Goal: Book appointment/travel/reservation

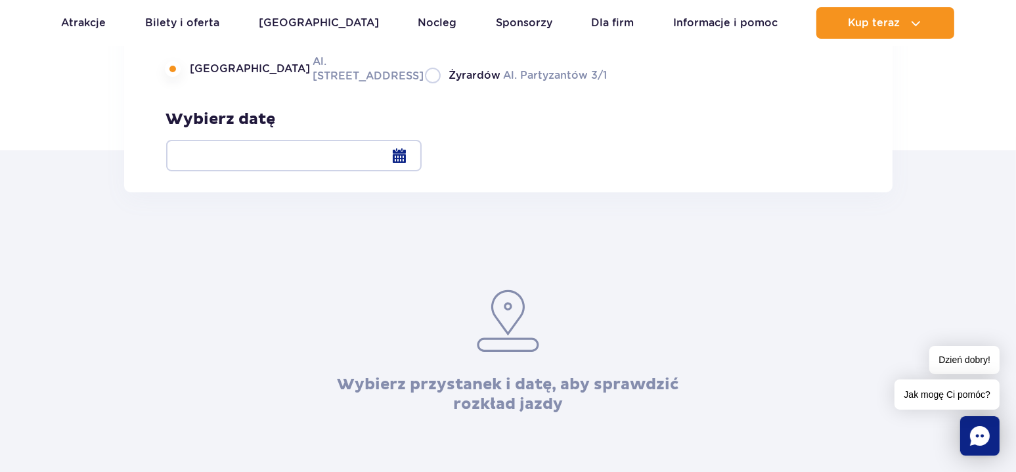
click at [422, 157] on div at bounding box center [293, 156] width 255 height 32
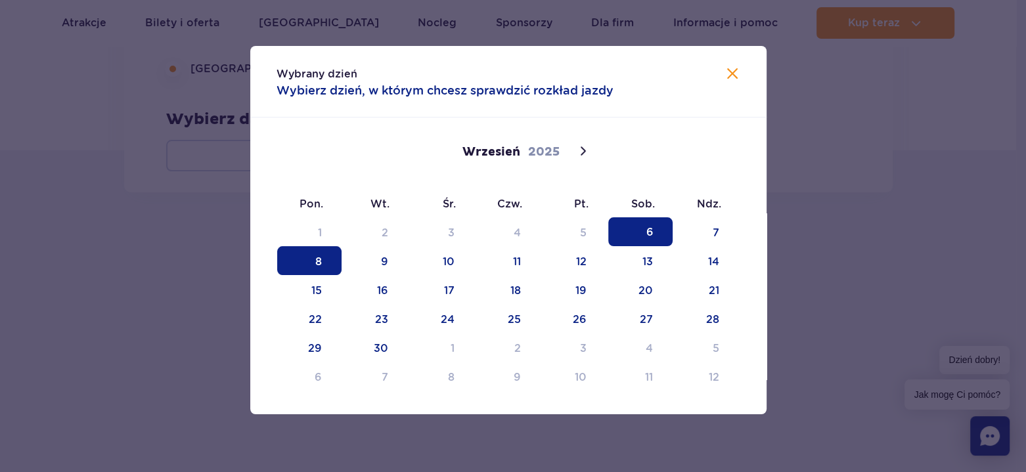
click at [325, 263] on span "8" at bounding box center [309, 260] width 64 height 29
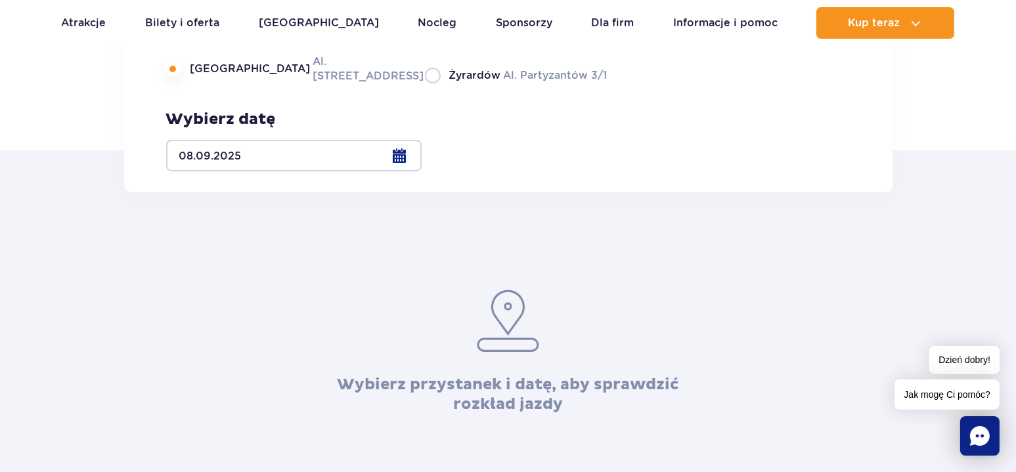
click at [422, 160] on div at bounding box center [293, 156] width 255 height 32
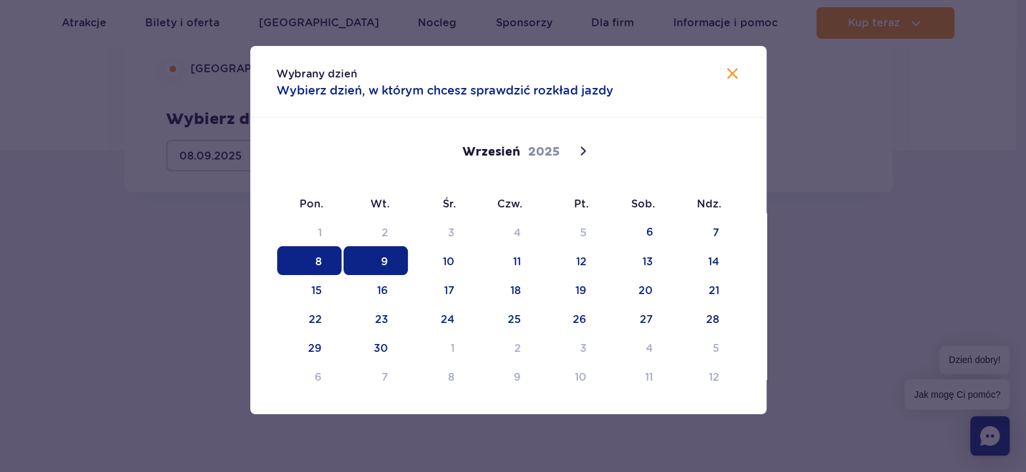
click at [377, 262] on span "9" at bounding box center [375, 260] width 64 height 29
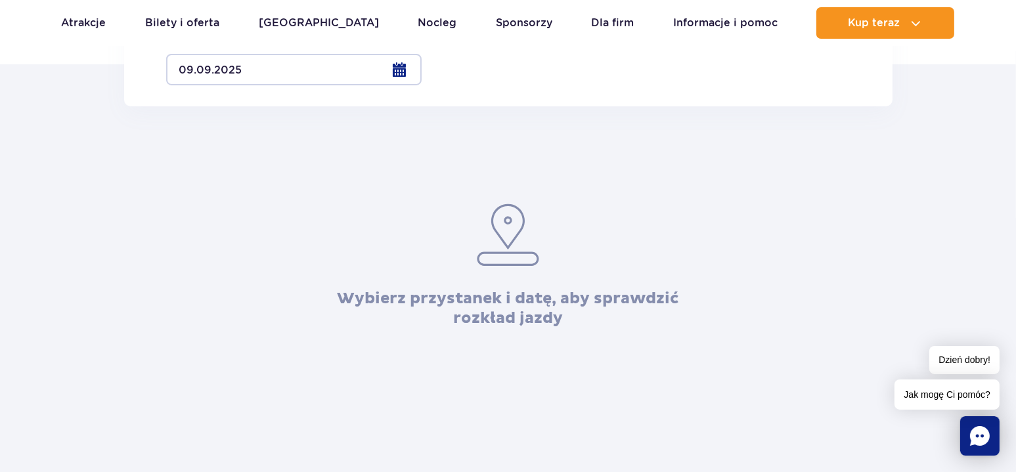
scroll to position [263, 0]
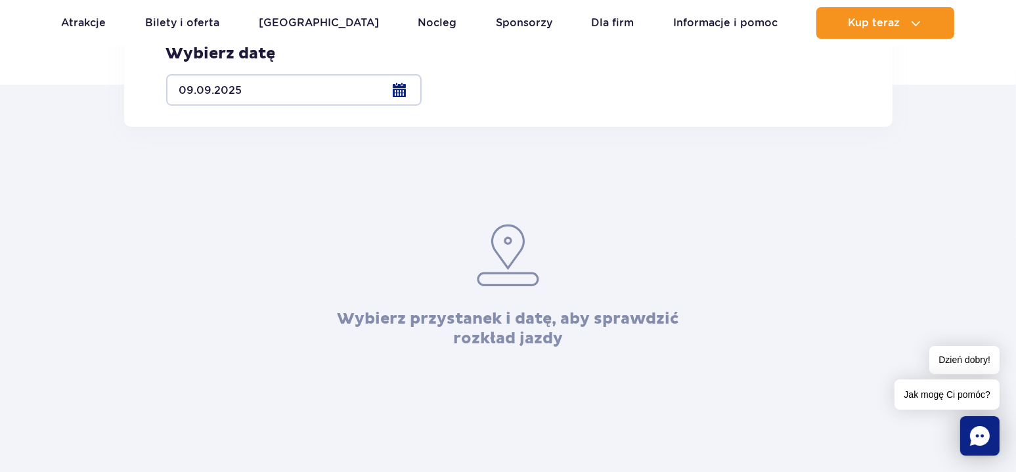
click at [422, 91] on div at bounding box center [293, 90] width 255 height 32
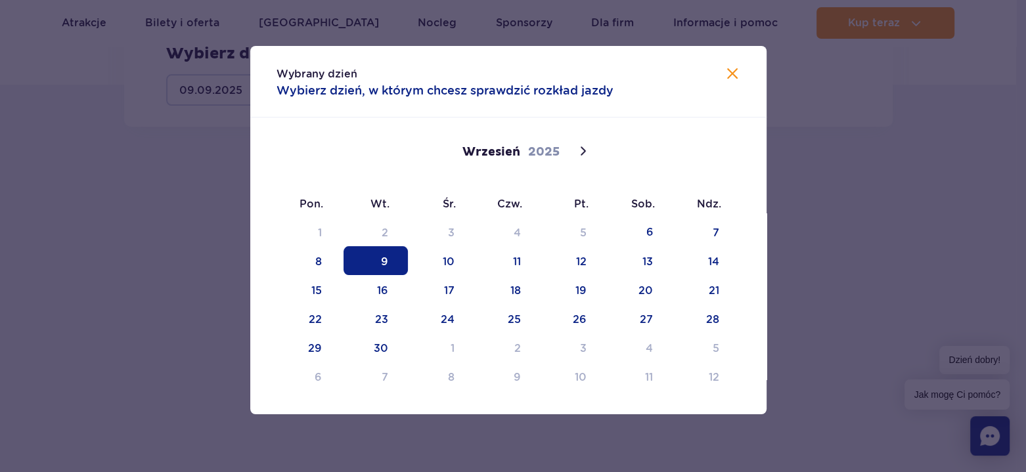
click at [387, 269] on span "9" at bounding box center [375, 260] width 64 height 29
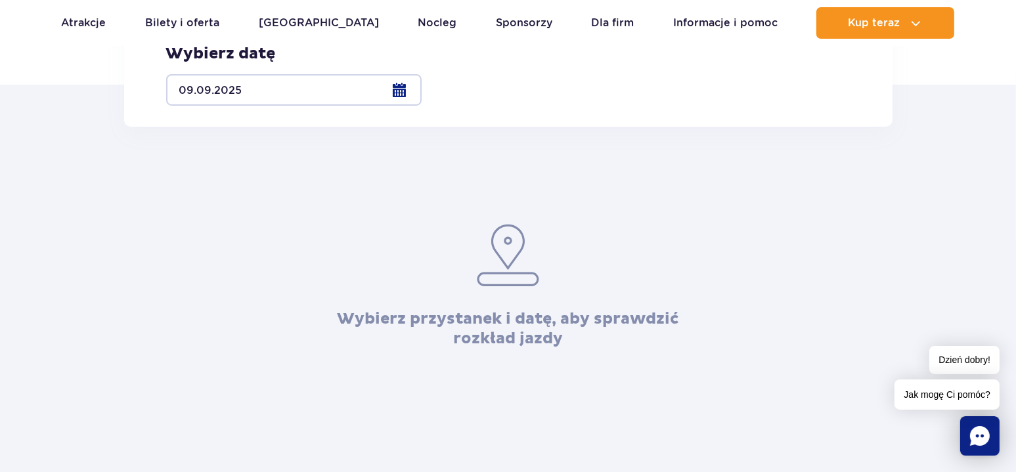
click at [217, 11] on span "Warszawa" at bounding box center [250, 3] width 120 height 14
click at [181, 18] on input "Warszawa Al. Jerozolimskie 56" at bounding box center [173, 16] width 14 height 3
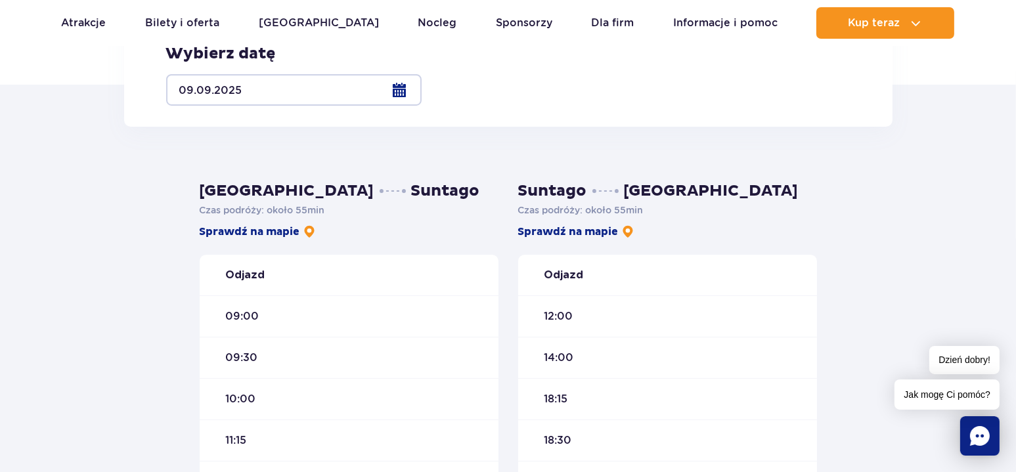
click at [425, 18] on label "Żyrardów Al. Partyzantów 3/1" at bounding box center [516, 9] width 183 height 16
click at [425, 18] on input "Żyrardów Al. Partyzantów 3/1" at bounding box center [432, 16] width 14 height 3
radio input "true"
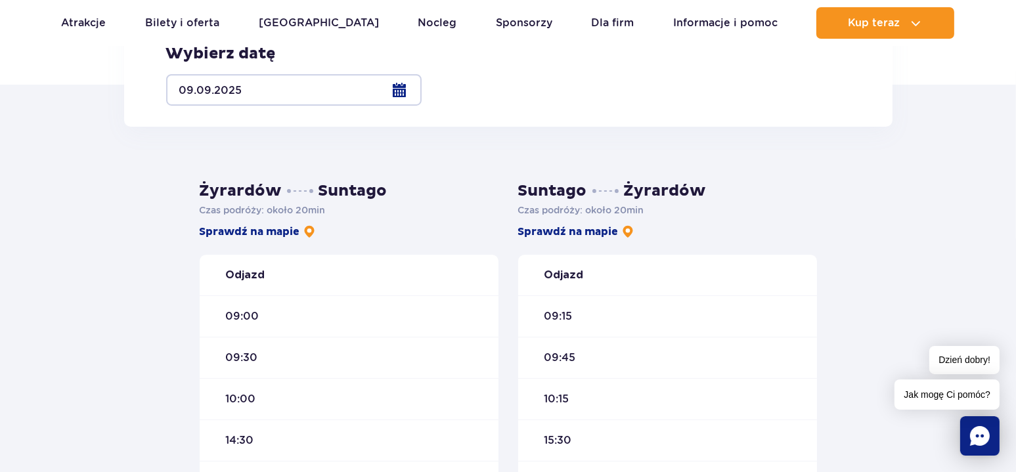
click at [175, 18] on label "Warszawa Al. Jerozolimskie 56" at bounding box center [287, 3] width 243 height 30
click at [175, 18] on input "Warszawa Al. Jerozolimskie 56" at bounding box center [173, 16] width 14 height 3
radio input "true"
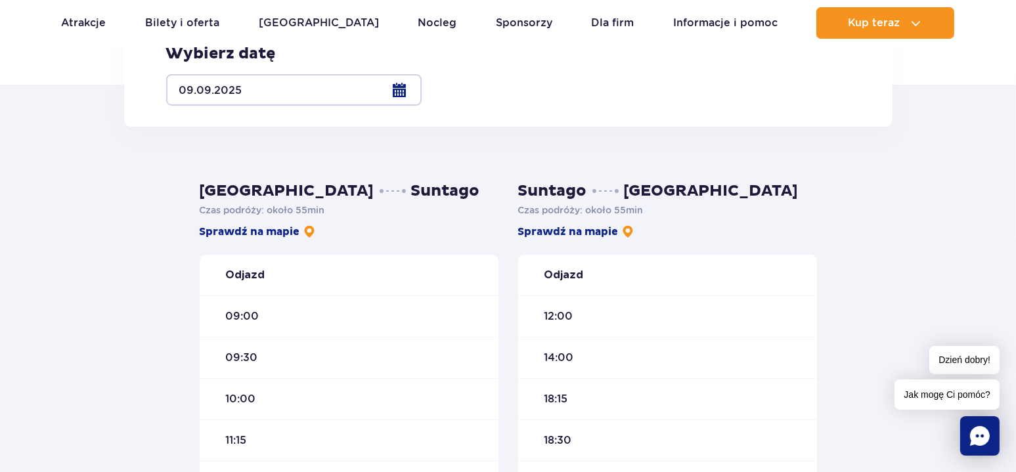
scroll to position [131, 0]
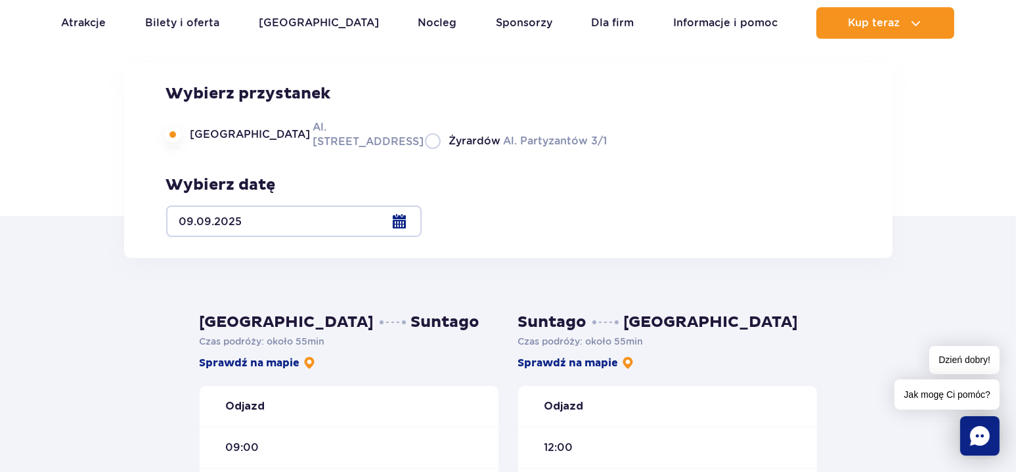
click at [422, 223] on div at bounding box center [293, 222] width 255 height 32
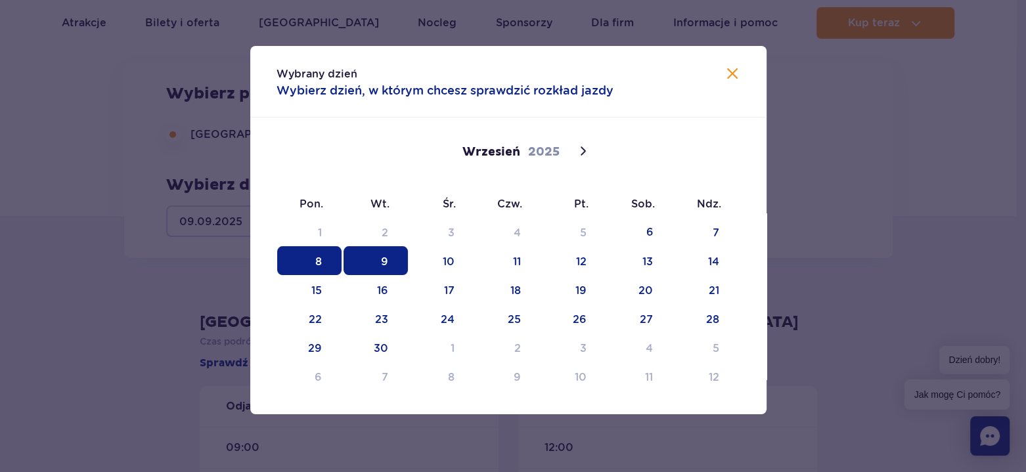
click at [314, 269] on span "8" at bounding box center [309, 260] width 64 height 29
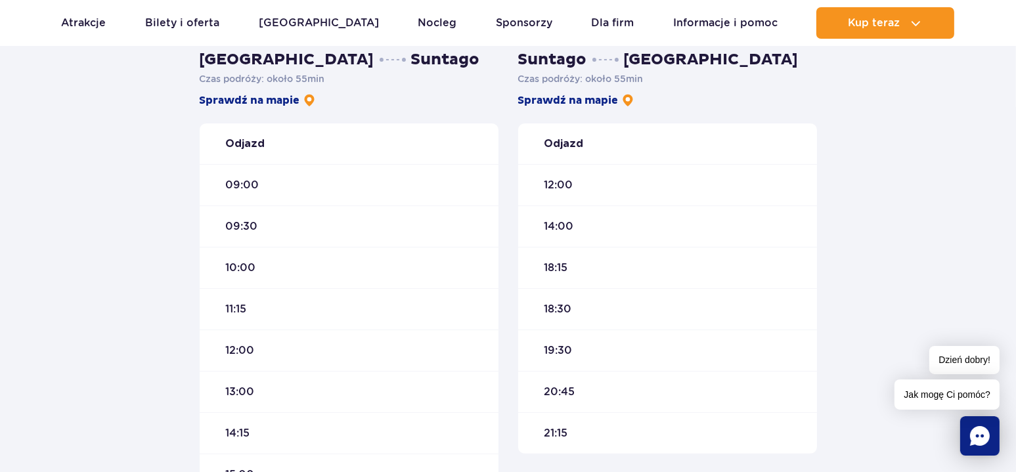
scroll to position [460, 0]
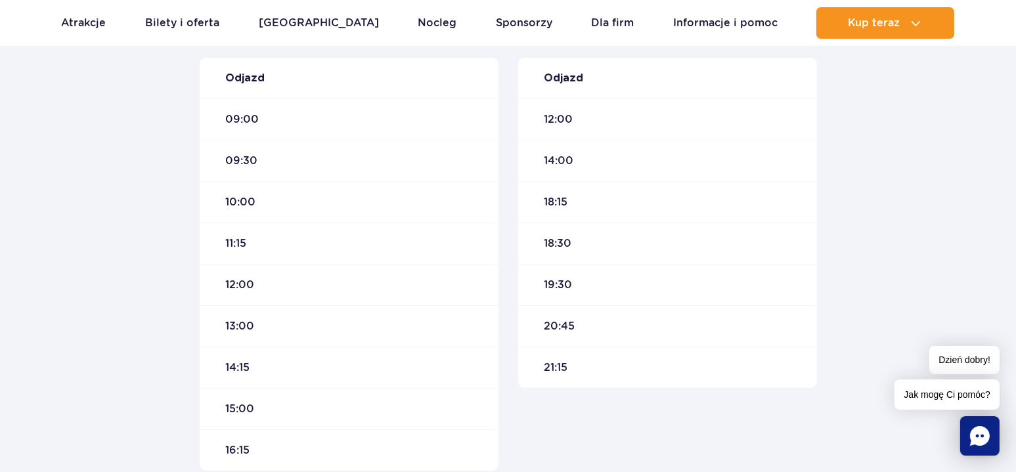
click at [519, 209] on div "Suntago Warszawa Czas podróży : około 55 min Sprawdź na mapie Odjazd 12:00 14:0…" at bounding box center [667, 227] width 318 height 487
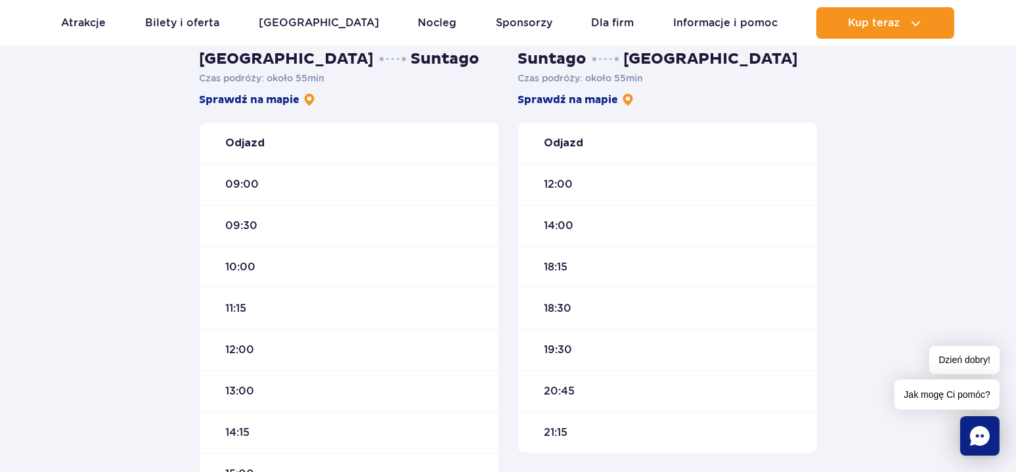
scroll to position [657, 0]
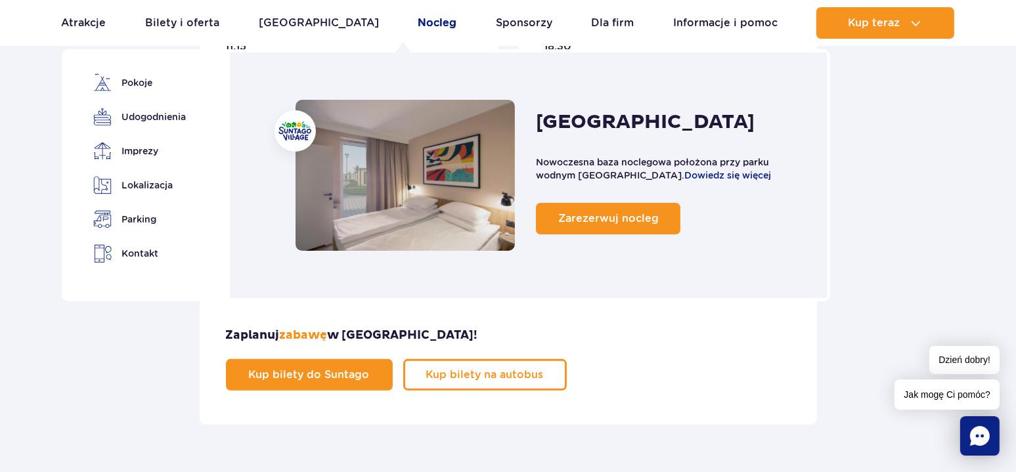
click at [418, 21] on link "Nocleg" at bounding box center [437, 23] width 39 height 32
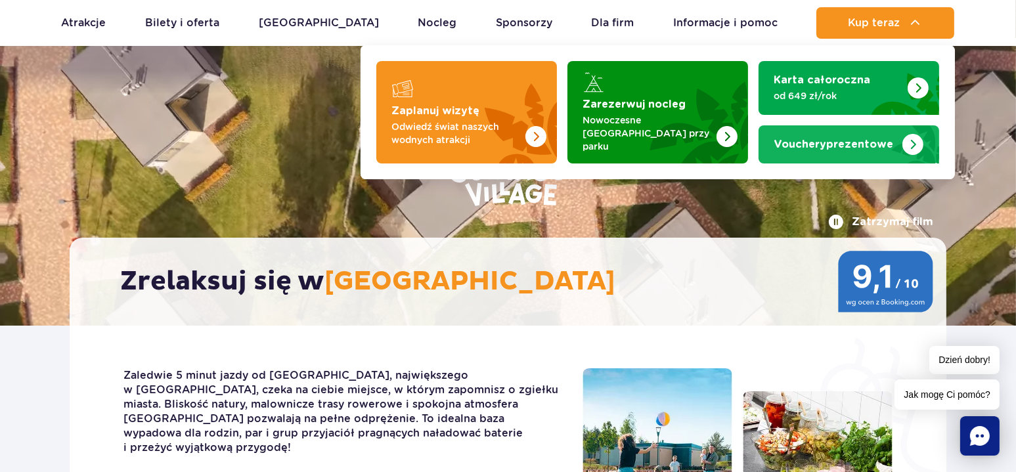
scroll to position [131, 0]
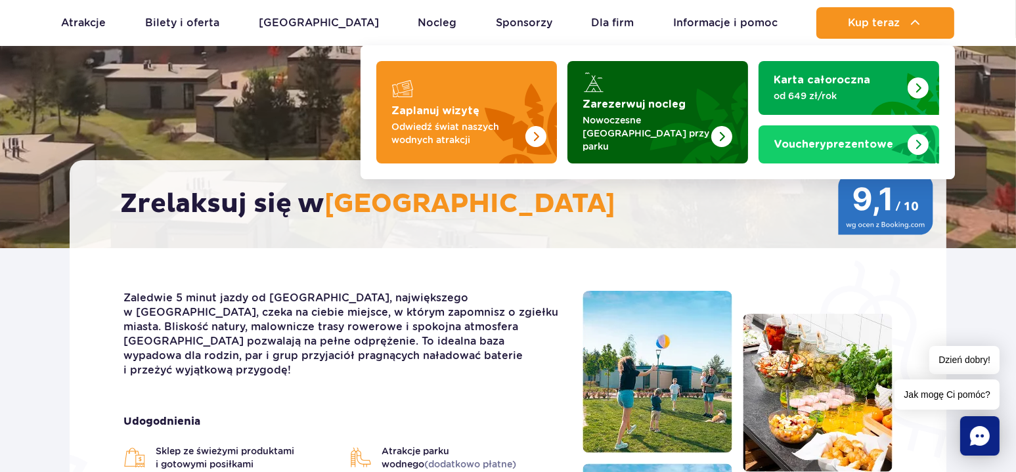
click at [716, 126] on img "Zarezerwuj nocleg" at bounding box center [721, 136] width 21 height 21
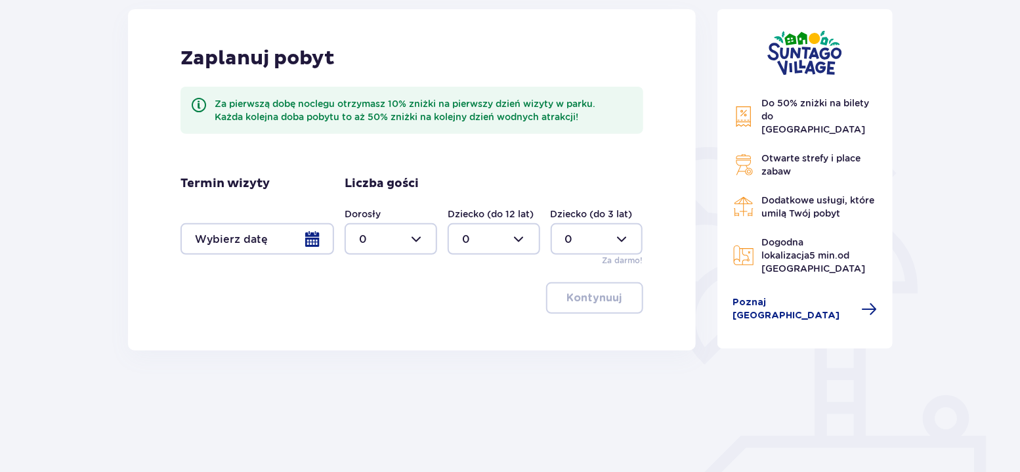
scroll to position [257, 0]
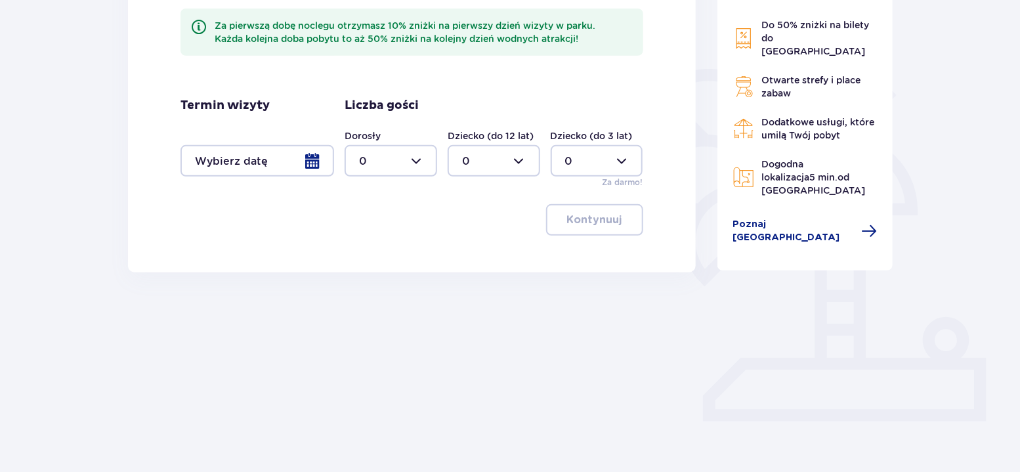
click at [305, 163] on div at bounding box center [258, 161] width 154 height 32
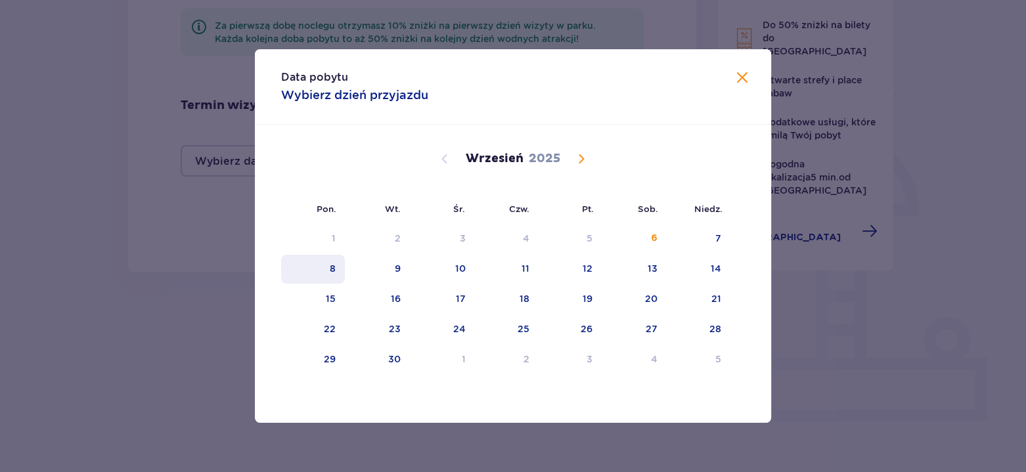
click at [342, 278] on div "8" at bounding box center [313, 269] width 64 height 29
click at [403, 277] on div "9" at bounding box center [377, 269] width 65 height 29
type input "08.09.25 - 09.09.25"
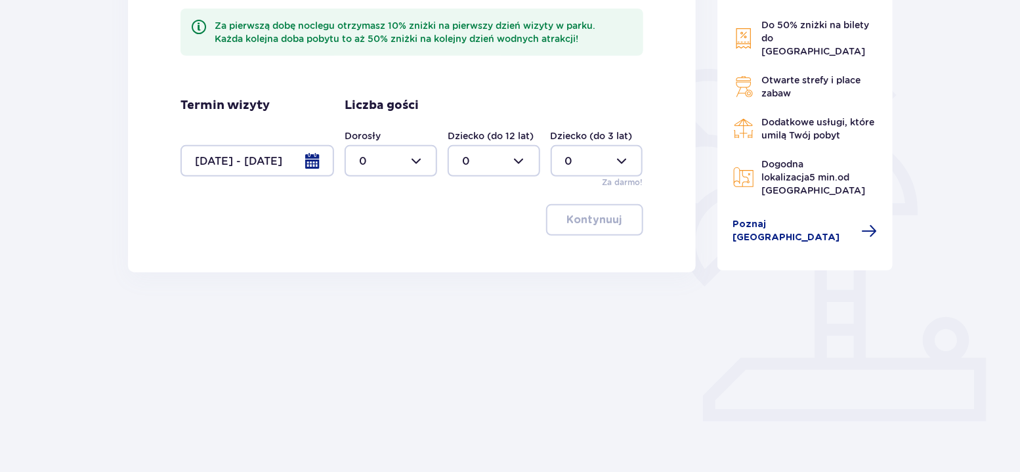
click at [429, 166] on div at bounding box center [391, 161] width 93 height 32
click at [379, 280] on div "3" at bounding box center [391, 283] width 64 height 14
type input "3"
click at [590, 217] on p "Kontynuuj" at bounding box center [594, 220] width 55 height 14
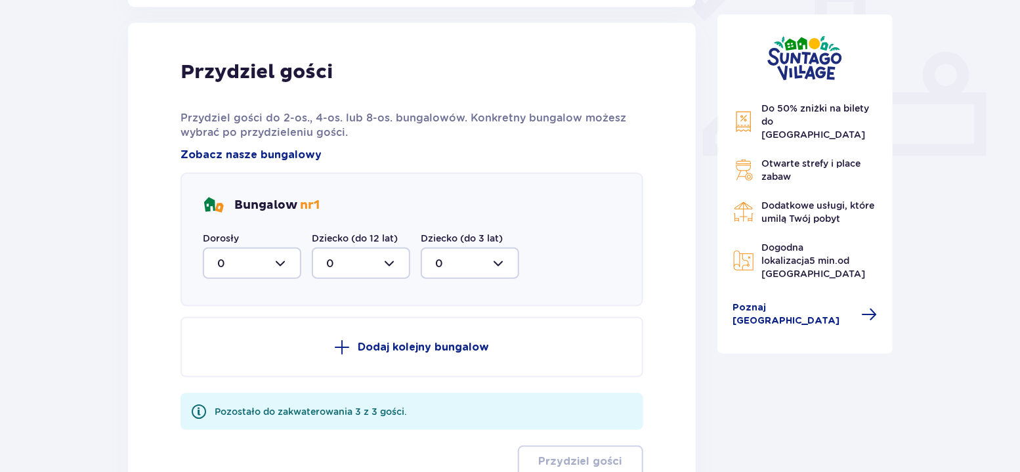
scroll to position [529, 0]
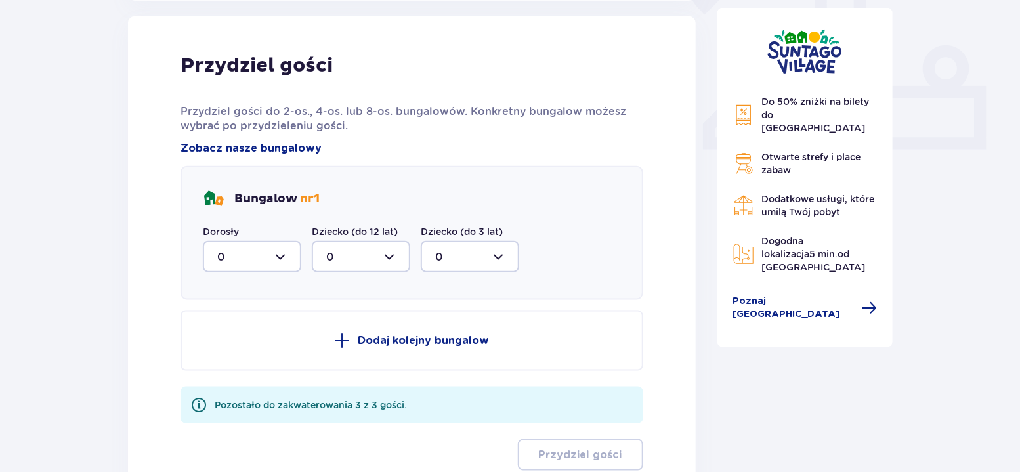
click at [286, 265] on div at bounding box center [252, 257] width 98 height 32
click at [234, 376] on div "3" at bounding box center [252, 379] width 70 height 14
type input "3"
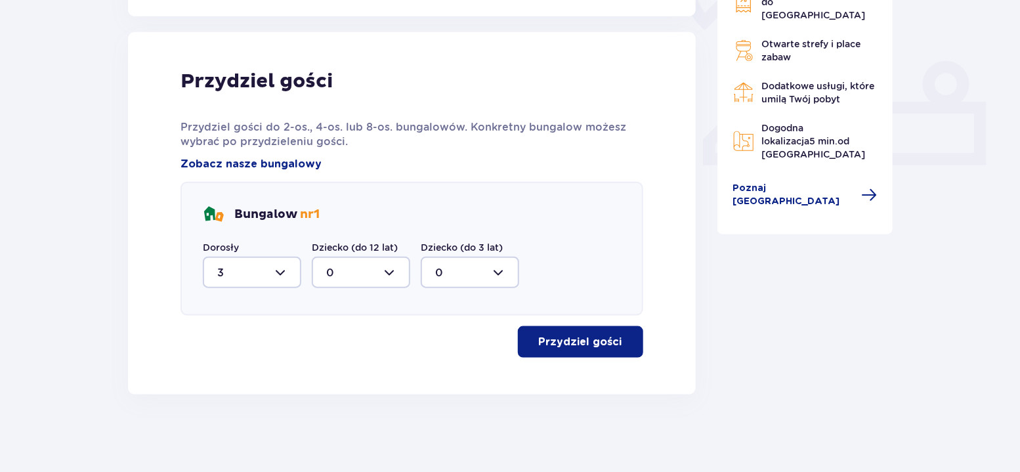
click at [590, 342] on p "Przydziel gości" at bounding box center [580, 342] width 83 height 14
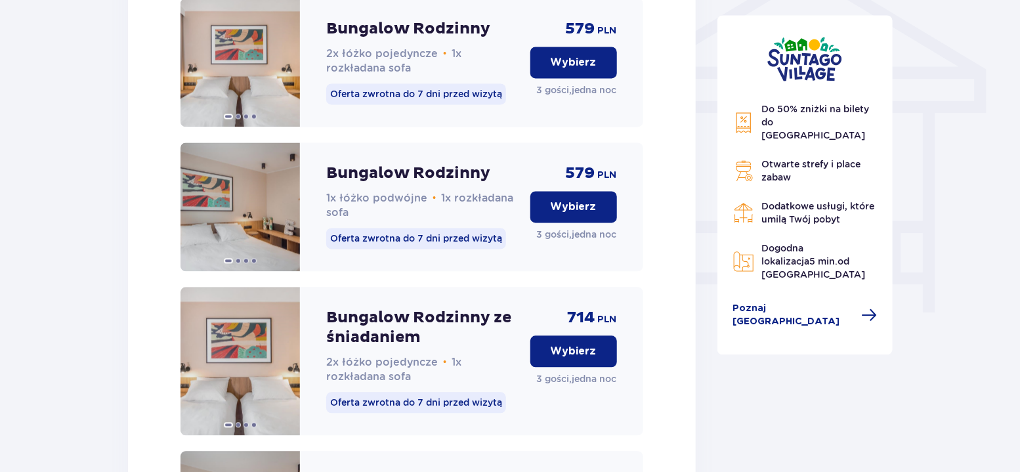
scroll to position [993, 0]
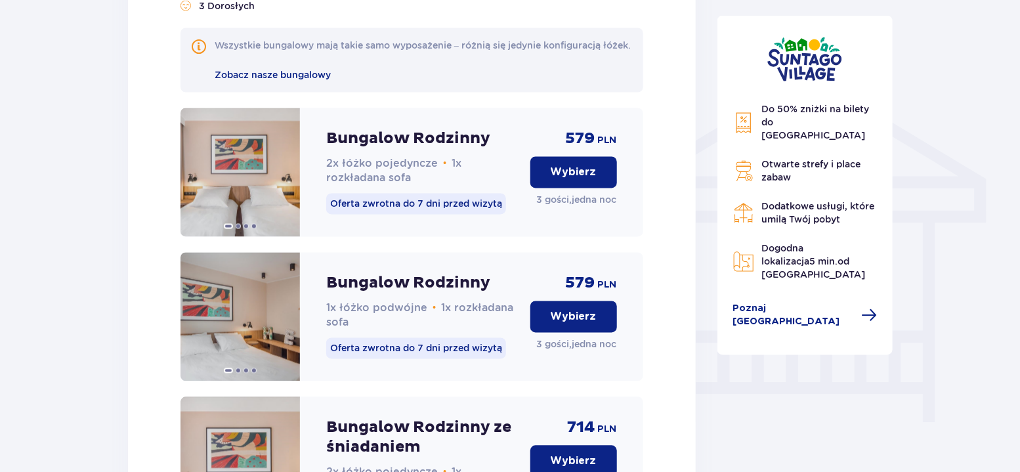
click at [464, 216] on div "Oferta zwrotna do 7 dni przed wizytą" at bounding box center [416, 204] width 180 height 24
click at [467, 215] on p "Oferta zwrotna do 7 dni przed wizytą" at bounding box center [416, 204] width 180 height 21
click at [364, 215] on p "Oferta zwrotna do 7 dni przed wizytą" at bounding box center [416, 204] width 180 height 21
click at [810, 114] on p "Do 50% zniżki na bilety do parku Suntago" at bounding box center [820, 122] width 116 height 39
click at [751, 123] on img at bounding box center [743, 123] width 21 height 22
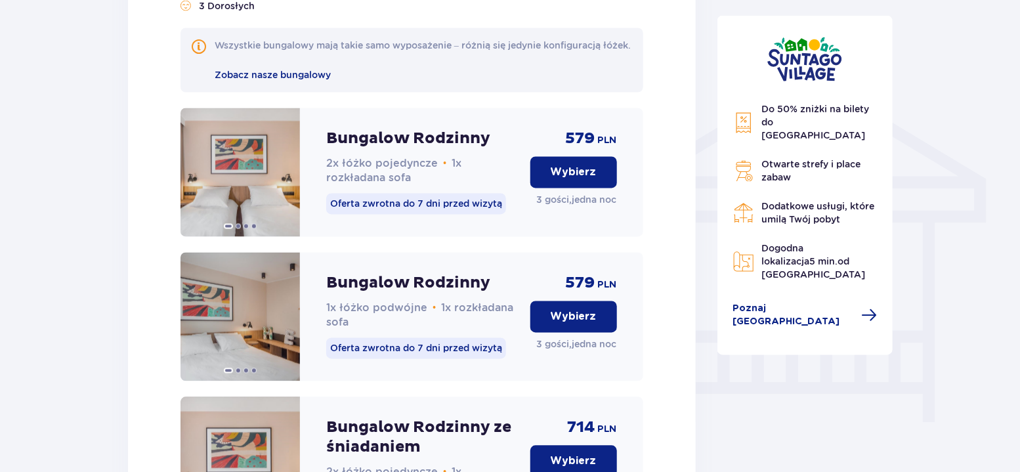
click at [582, 177] on button "Wybierz" at bounding box center [574, 173] width 87 height 32
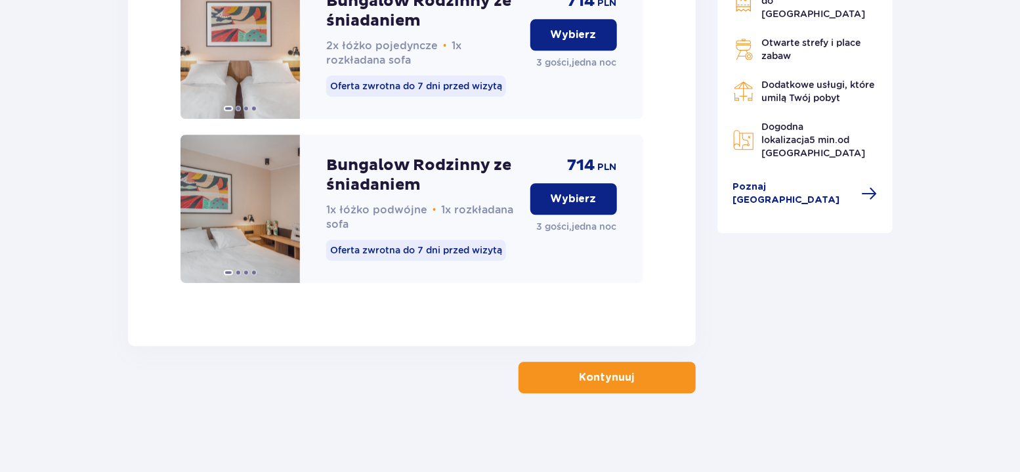
scroll to position [1434, 0]
click at [580, 376] on p "Kontynuuj" at bounding box center [607, 377] width 55 height 14
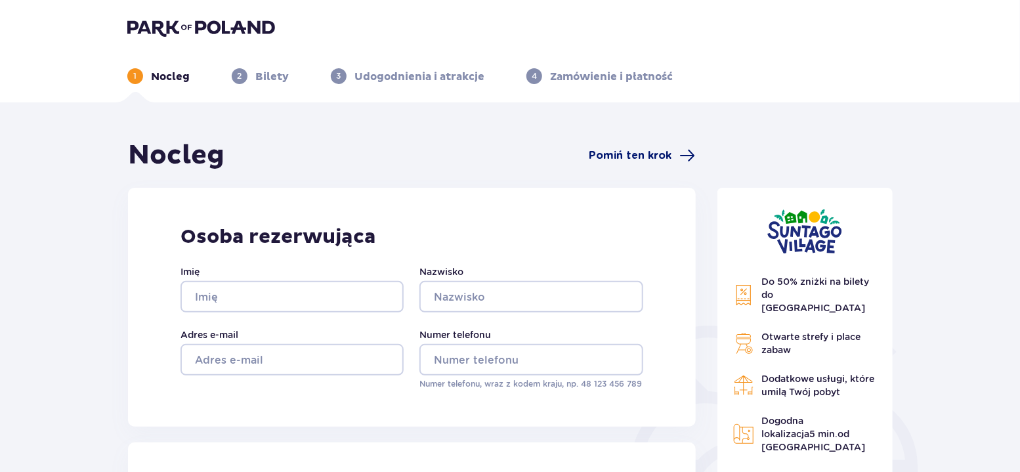
click at [643, 152] on span "Pomiń ten krok" at bounding box center [631, 155] width 83 height 14
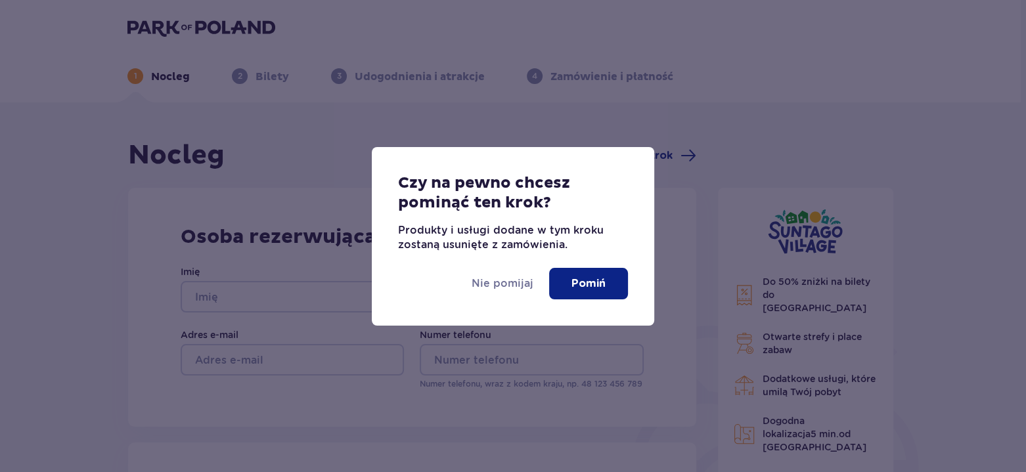
click at [606, 292] on button "Pomiń" at bounding box center [588, 284] width 79 height 32
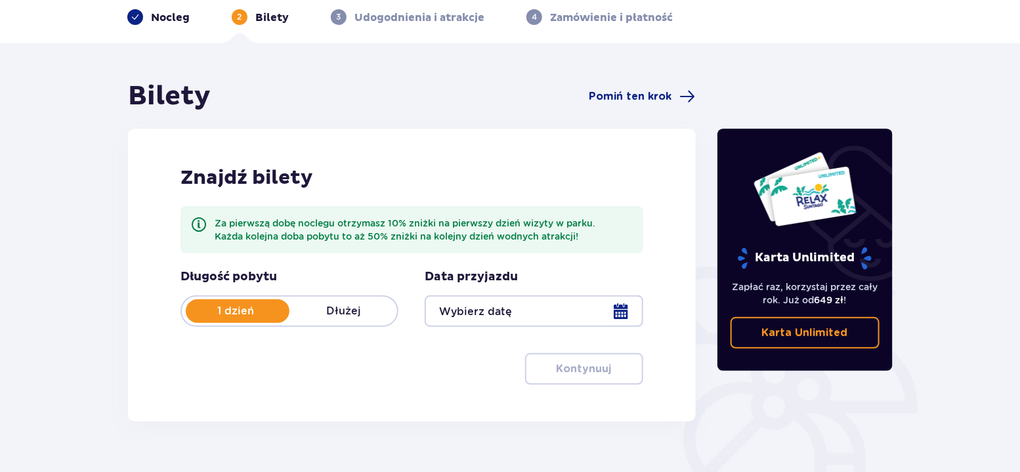
scroll to position [131, 0]
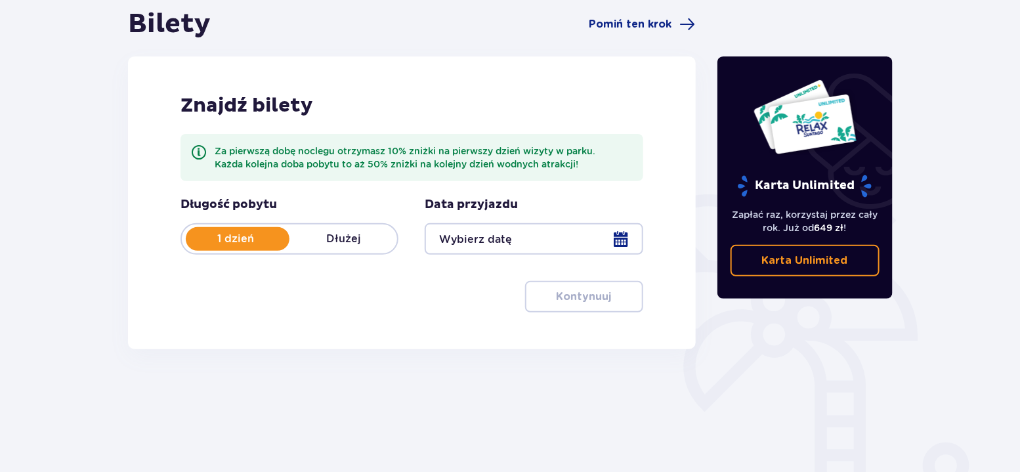
click at [630, 245] on div at bounding box center [534, 239] width 218 height 32
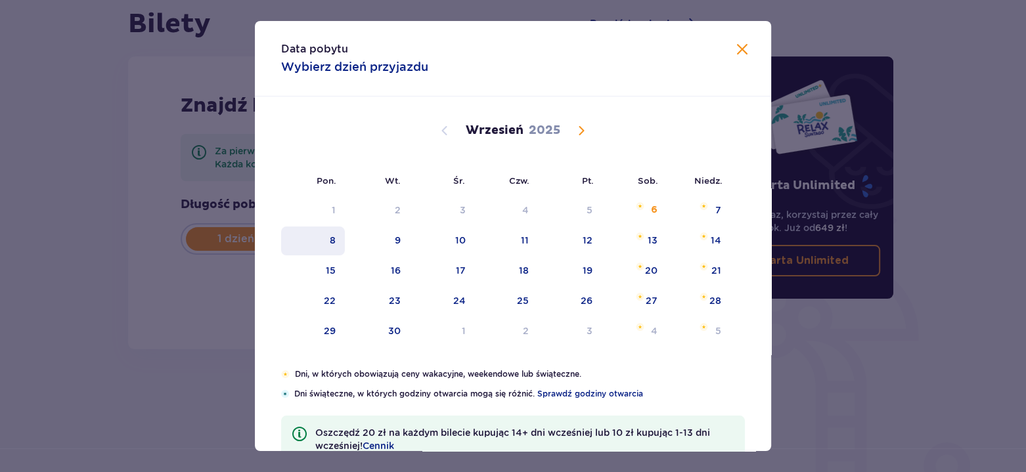
click at [340, 244] on div "8" at bounding box center [313, 241] width 64 height 29
type input "08.09.25"
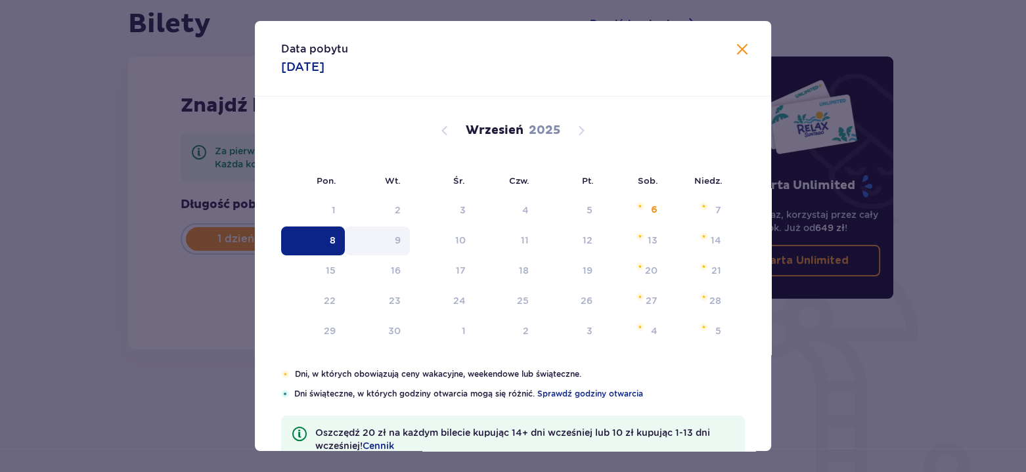
click at [404, 243] on div "9" at bounding box center [377, 241] width 65 height 29
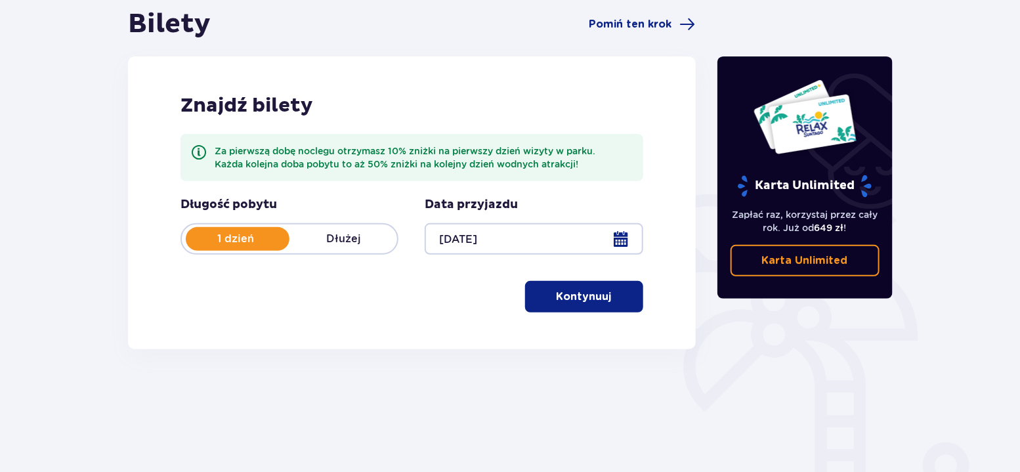
click at [601, 295] on button "Kontynuuj" at bounding box center [584, 297] width 118 height 32
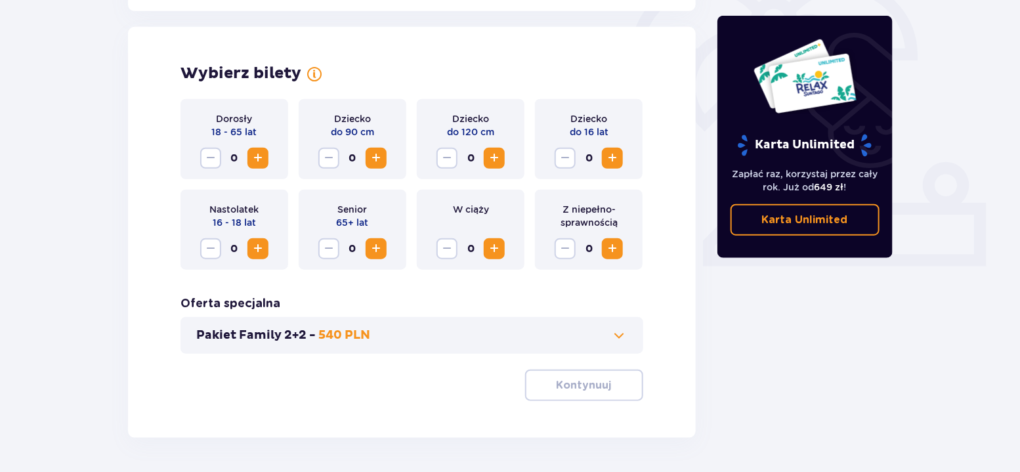
scroll to position [422, 0]
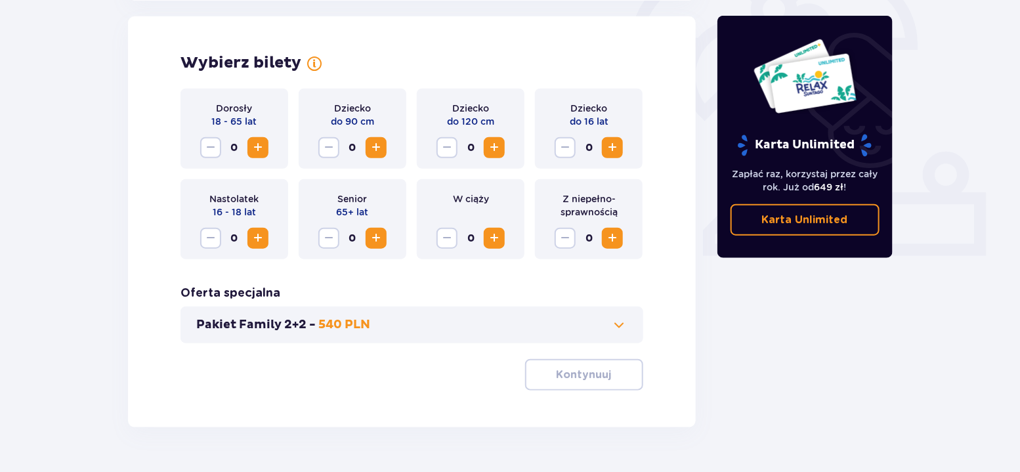
click at [265, 140] on span "Increase" at bounding box center [258, 148] width 16 height 16
click at [265, 141] on span "Increase" at bounding box center [258, 148] width 16 height 16
click at [610, 147] on span "Increase" at bounding box center [613, 148] width 16 height 16
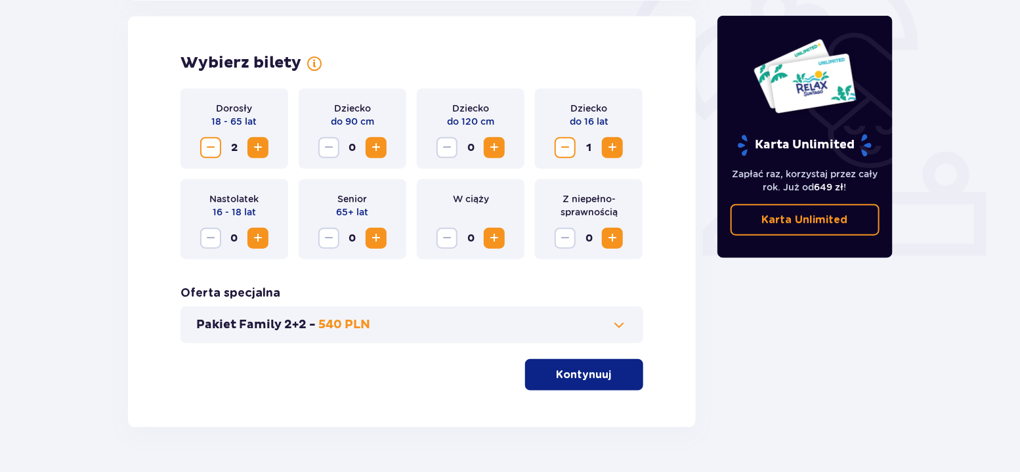
click at [607, 377] on span "button" at bounding box center [615, 375] width 16 height 16
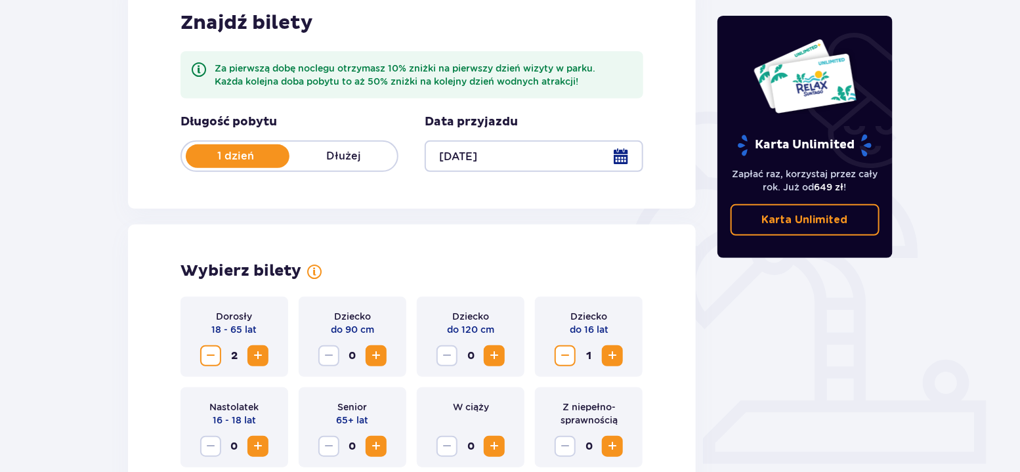
scroll to position [129, 0]
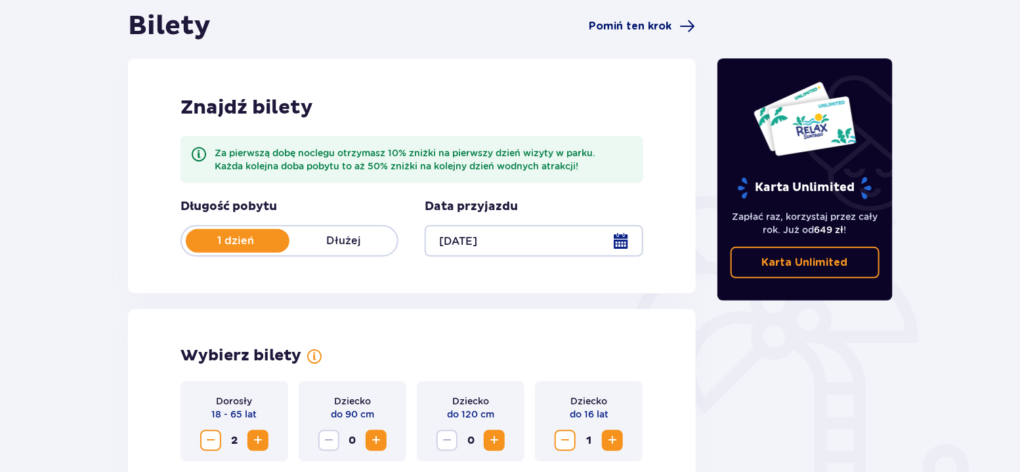
click at [651, 23] on span "Pomiń ten krok" at bounding box center [631, 26] width 83 height 14
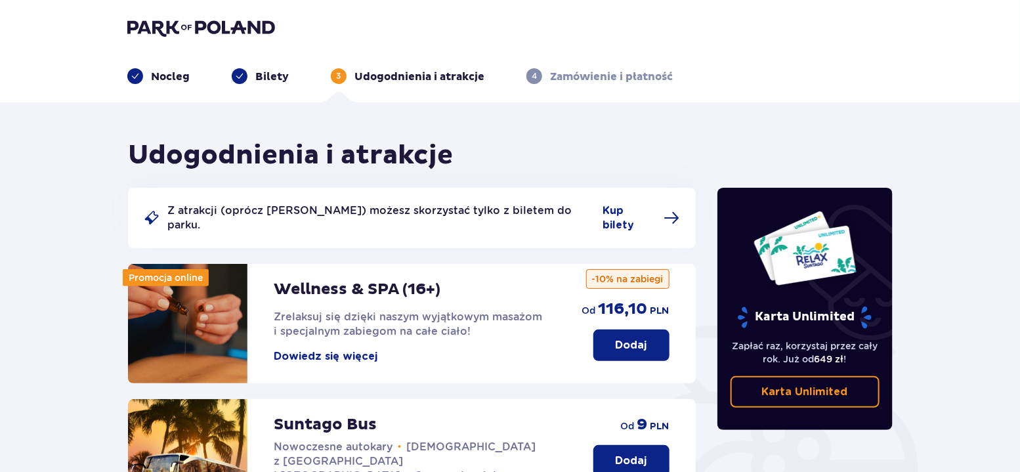
click at [468, 76] on p "Udogodnienia i atrakcje" at bounding box center [420, 77] width 130 height 14
click at [362, 76] on p "Udogodnienia i atrakcje" at bounding box center [420, 77] width 130 height 14
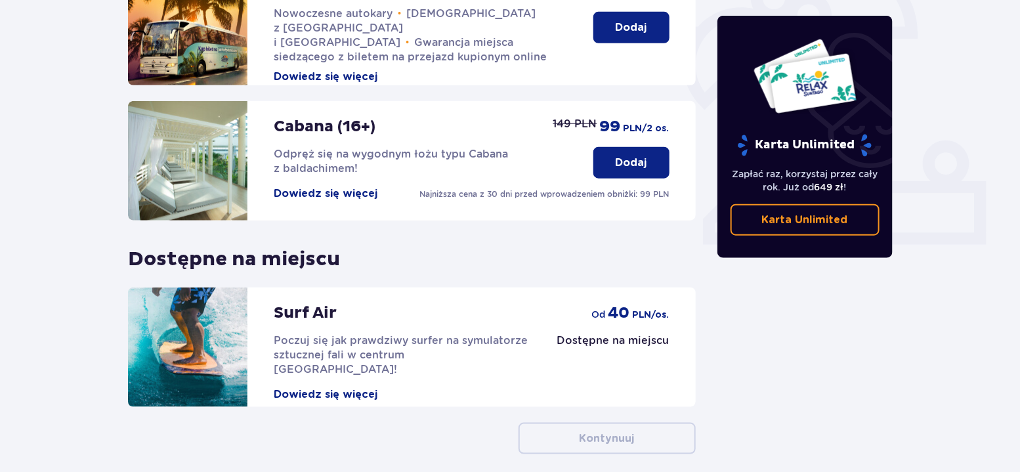
scroll to position [218, 0]
